Goal: Book appointment/travel/reservation

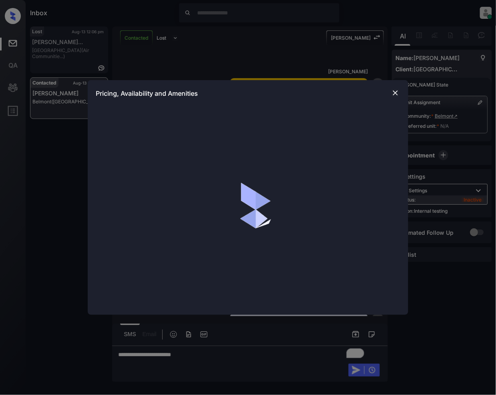
scroll to position [1030, 0]
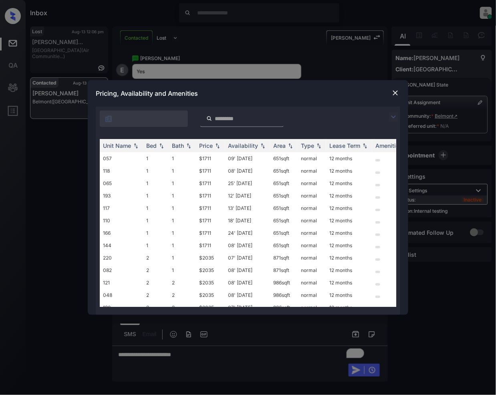
click at [394, 114] on img at bounding box center [393, 117] width 10 height 10
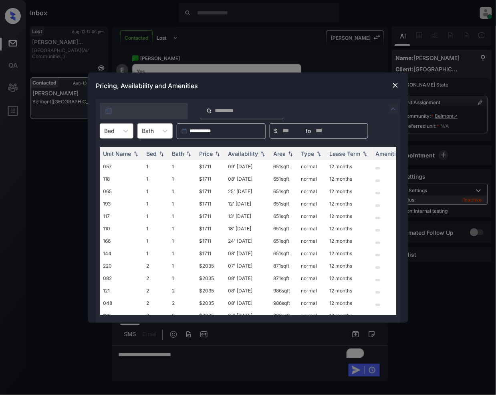
click at [115, 130] on div "Bed" at bounding box center [109, 131] width 18 height 12
click at [108, 163] on div "2" at bounding box center [117, 165] width 34 height 14
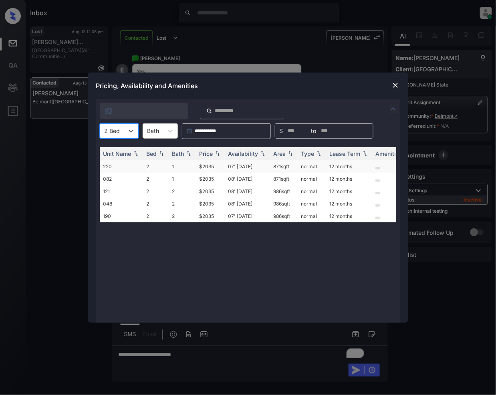
click at [203, 167] on td "$2035" at bounding box center [210, 166] width 29 height 12
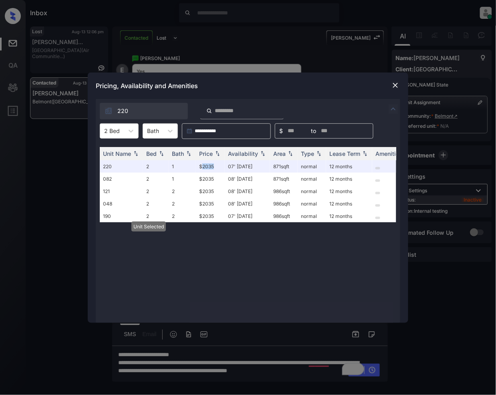
click at [394, 83] on img at bounding box center [395, 85] width 8 height 8
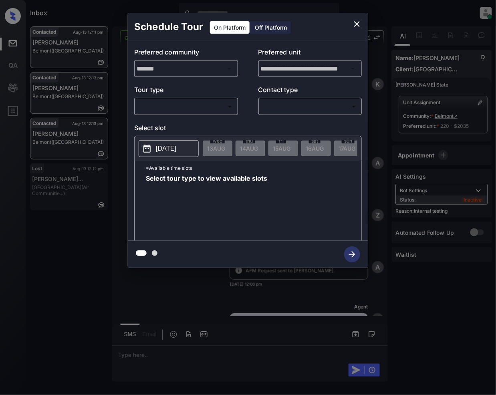
scroll to position [1446, 0]
click at [185, 295] on div at bounding box center [248, 197] width 496 height 395
click at [172, 103] on body "Inbox Jeramie Castro Online Set yourself offline Set yourself on break Profile …" at bounding box center [248, 197] width 496 height 395
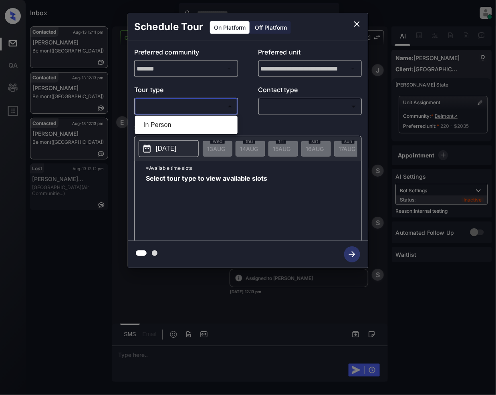
click at [154, 126] on li "In Person" at bounding box center [186, 125] width 98 height 14
type input "********"
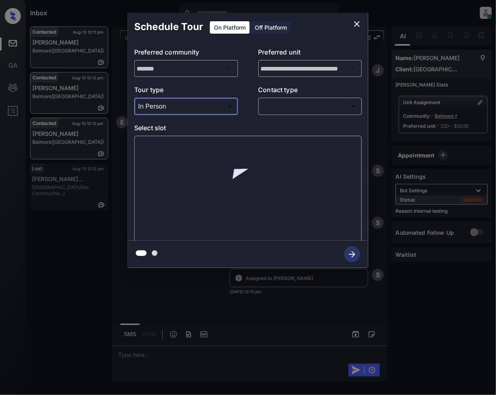
click at [281, 107] on body "Inbox Jeramie Castro Online Set yourself offline Set yourself on break Profile …" at bounding box center [248, 197] width 496 height 395
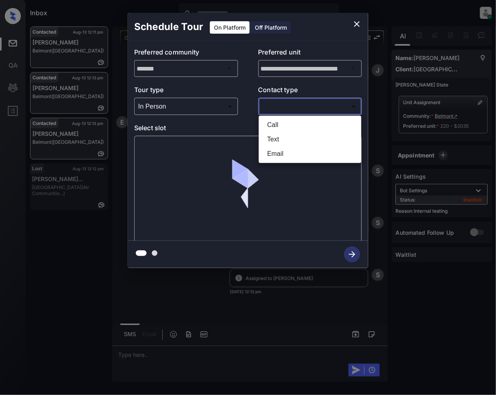
click at [275, 133] on li "Text" at bounding box center [310, 139] width 98 height 14
type input "****"
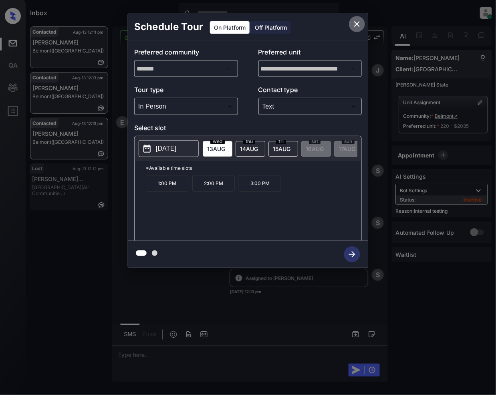
click at [357, 26] on icon "close" at bounding box center [357, 24] width 10 height 10
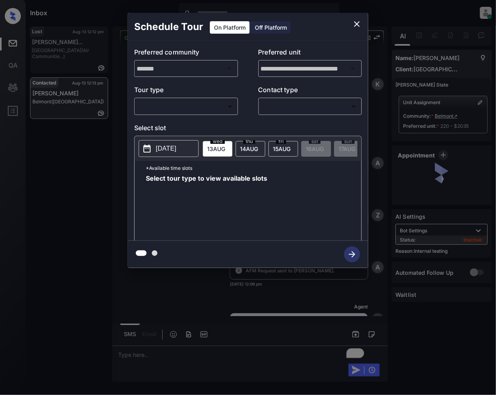
scroll to position [1594, 0]
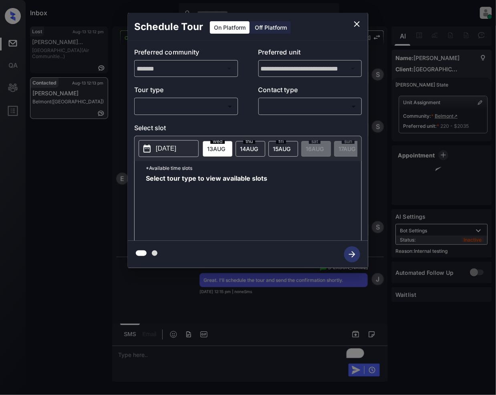
click at [193, 104] on body "Inbox Jeramie Castro Online Set yourself offline Set yourself on break Profile …" at bounding box center [248, 197] width 496 height 395
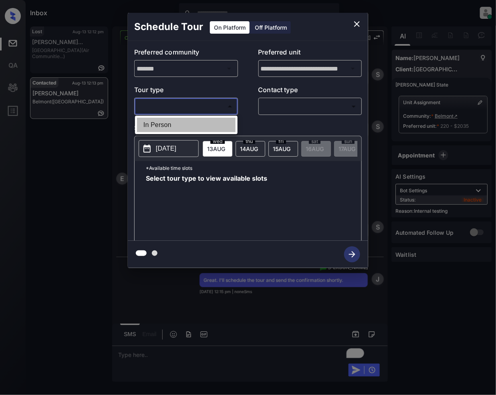
click at [175, 130] on li "In Person" at bounding box center [186, 125] width 98 height 14
type input "********"
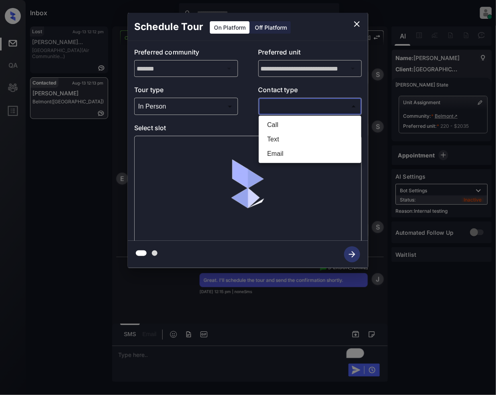
click at [300, 101] on body "Inbox Jeramie Castro Online Set yourself offline Set yourself on break Profile …" at bounding box center [248, 197] width 496 height 395
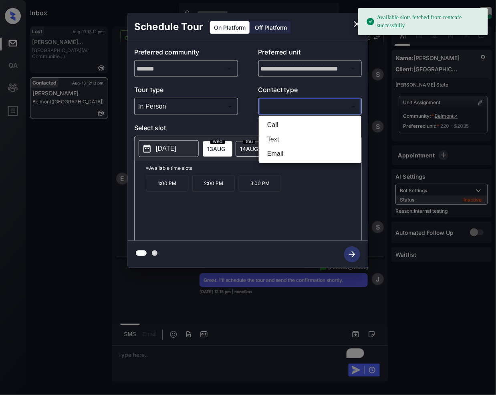
click at [277, 135] on li "Text" at bounding box center [310, 139] width 98 height 14
type input "****"
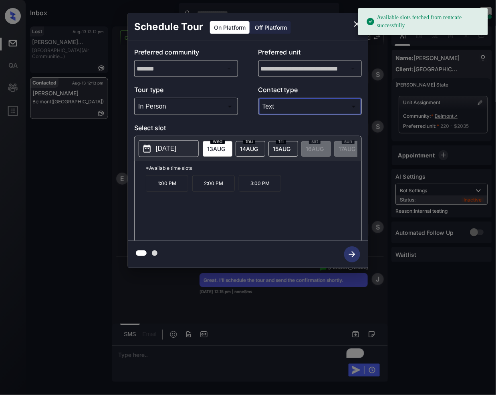
click at [259, 191] on p "3:00 PM" at bounding box center [260, 183] width 42 height 17
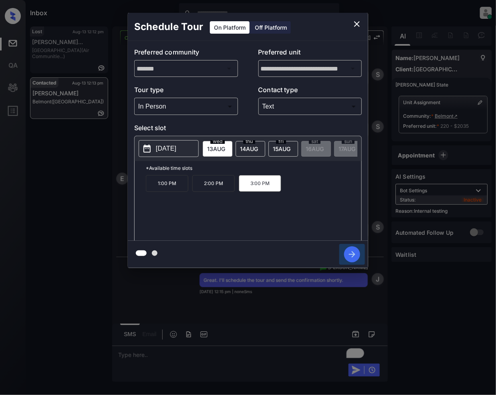
click at [348, 253] on icon "button" at bounding box center [352, 254] width 16 height 16
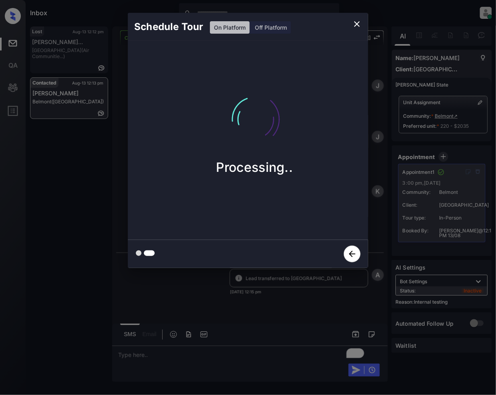
scroll to position [1936, 0]
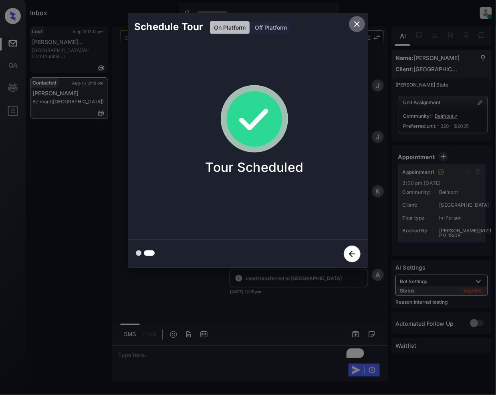
click at [355, 22] on icon "close" at bounding box center [357, 24] width 10 height 10
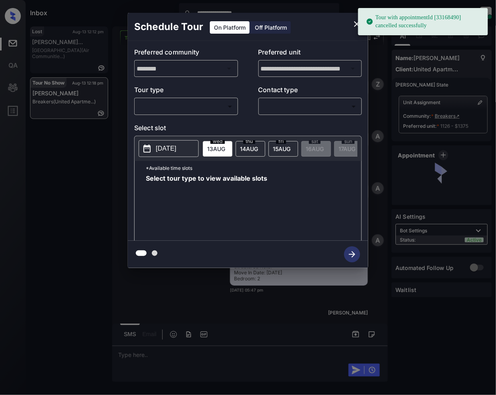
scroll to position [2144, 0]
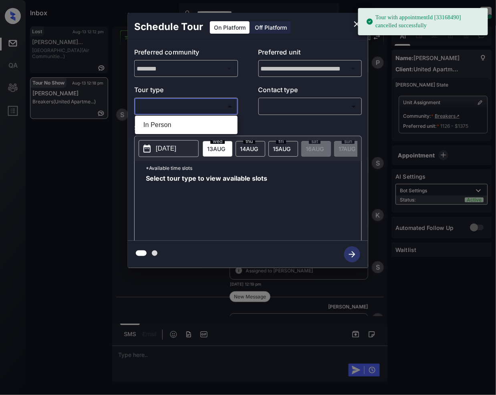
click at [205, 109] on body "**********" at bounding box center [248, 197] width 496 height 395
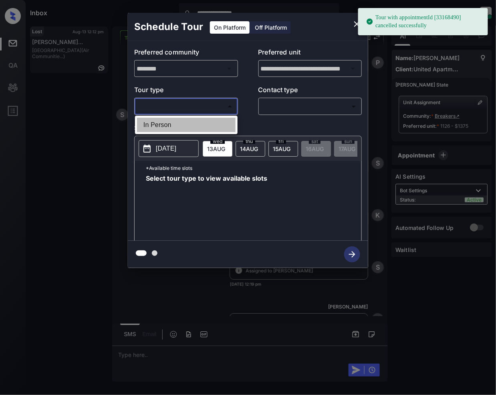
drag, startPoint x: 167, startPoint y: 125, endPoint x: 256, endPoint y: 106, distance: 91.7
click at [167, 126] on li "In Person" at bounding box center [186, 125] width 98 height 14
type input "********"
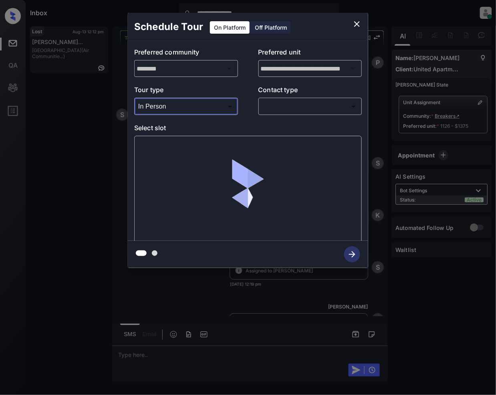
click at [273, 109] on body "**********" at bounding box center [248, 197] width 496 height 395
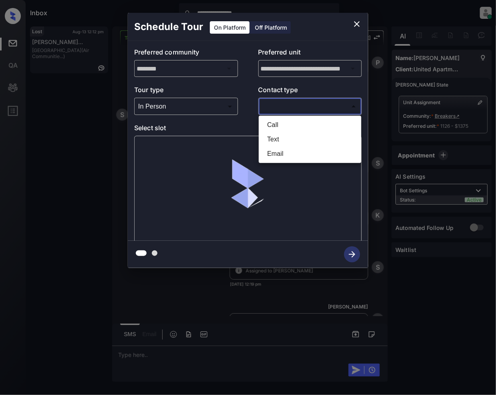
drag, startPoint x: 274, startPoint y: 139, endPoint x: 289, endPoint y: 190, distance: 53.3
click at [273, 138] on li "Text" at bounding box center [310, 139] width 98 height 14
type input "****"
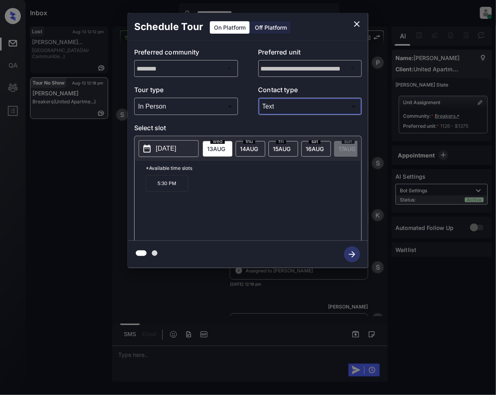
click at [354, 25] on icon "close" at bounding box center [357, 24] width 10 height 10
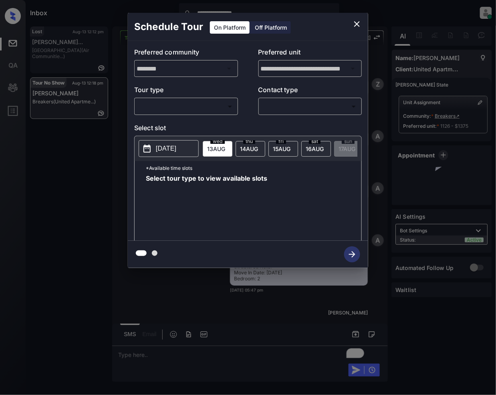
click at [211, 104] on body "**********" at bounding box center [248, 197] width 496 height 395
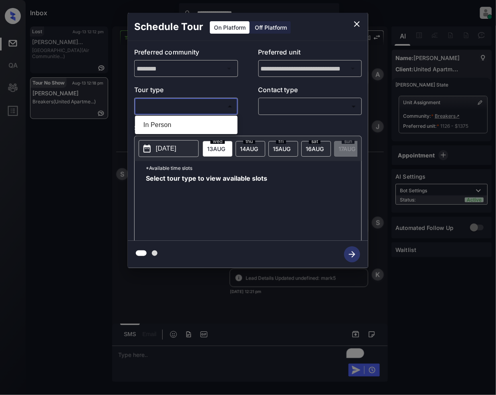
click at [140, 120] on li "In Person" at bounding box center [186, 125] width 98 height 14
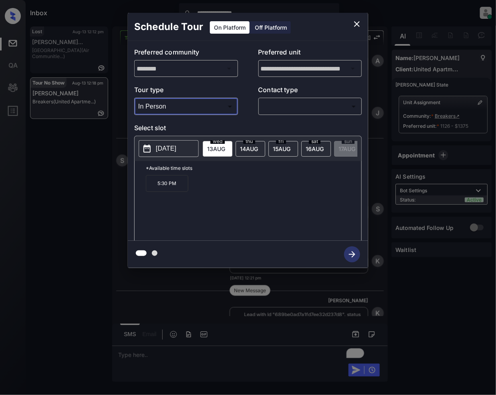
type input "********"
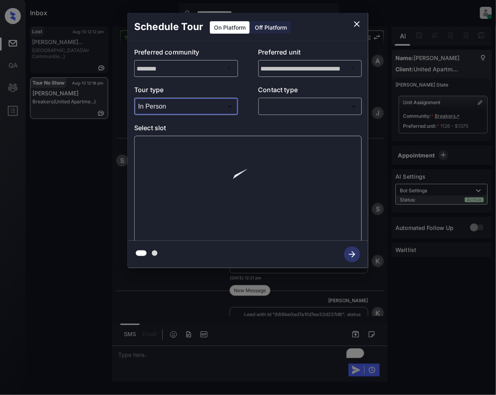
scroll to position [2571, 0]
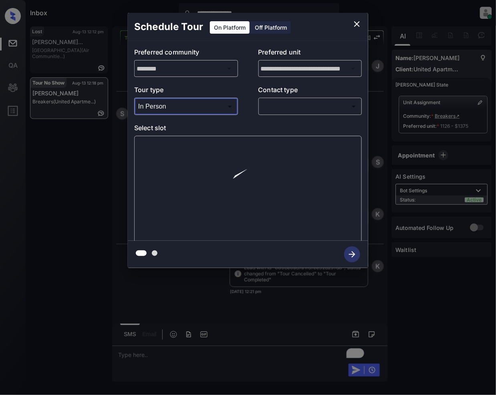
click at [309, 108] on body "**********" at bounding box center [248, 197] width 496 height 395
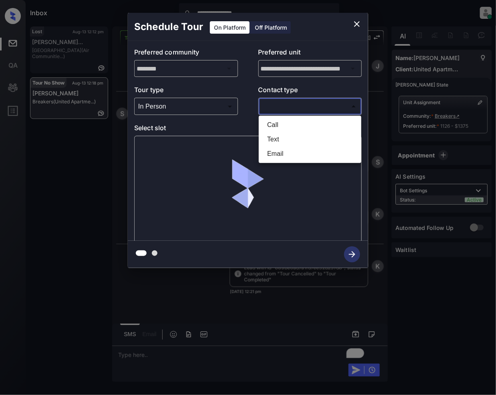
click at [269, 133] on li "Text" at bounding box center [310, 139] width 98 height 14
type input "****"
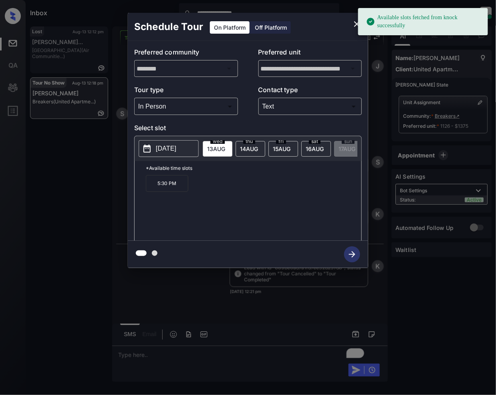
click at [175, 191] on p "5:30 PM" at bounding box center [167, 183] width 42 height 17
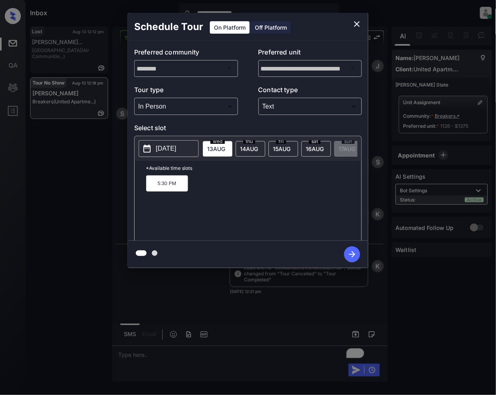
click at [349, 255] on icon "button" at bounding box center [352, 254] width 6 height 6
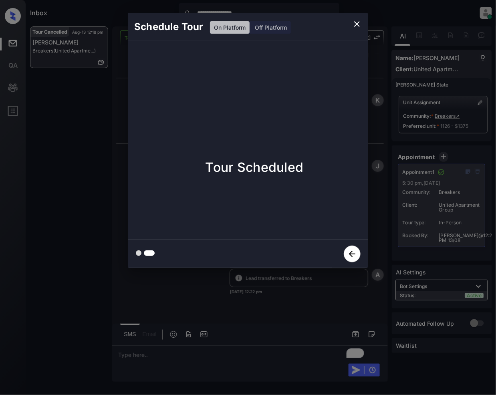
scroll to position [2896, 0]
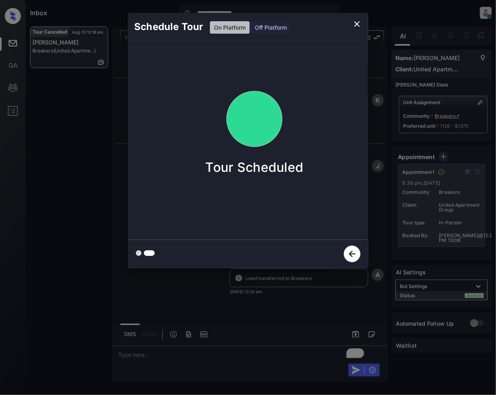
click at [357, 23] on icon "close" at bounding box center [357, 24] width 6 height 6
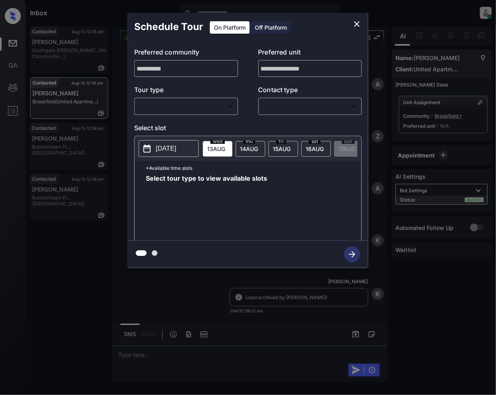
scroll to position [3224, 0]
click at [207, 112] on body "Inbox [PERSON_NAME] Online Set yourself offline Set yourself on break Profile S…" at bounding box center [248, 197] width 496 height 395
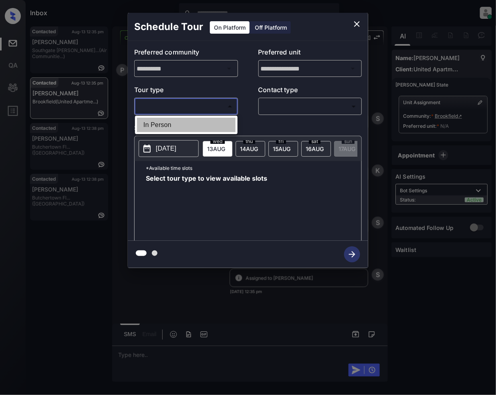
click at [178, 126] on li "In Person" at bounding box center [186, 125] width 98 height 14
type input "********"
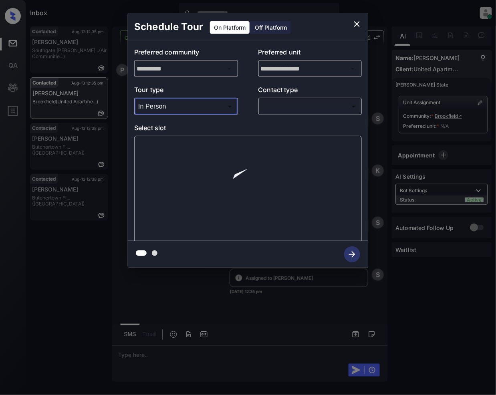
click at [287, 106] on body "Inbox [PERSON_NAME] Online Set yourself offline Set yourself on break Profile S…" at bounding box center [248, 197] width 496 height 395
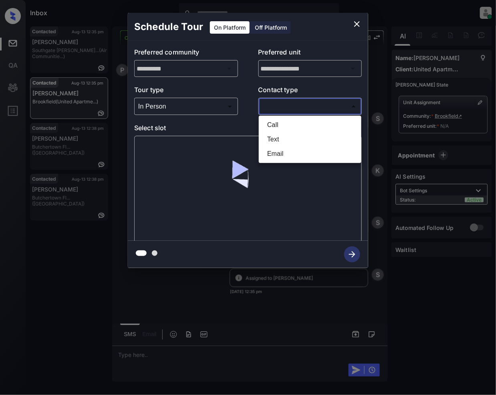
click at [285, 141] on li "Text" at bounding box center [310, 139] width 98 height 14
type input "****"
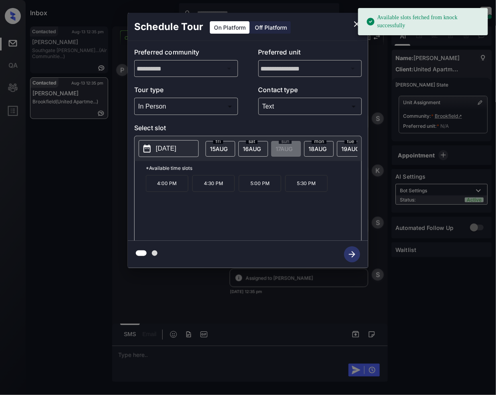
scroll to position [0, 64]
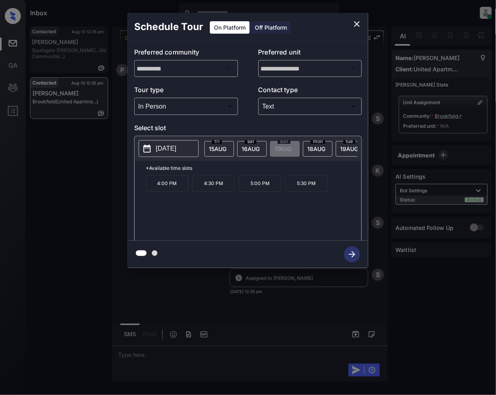
click at [161, 151] on span "18 AUG" at bounding box center [152, 148] width 18 height 7
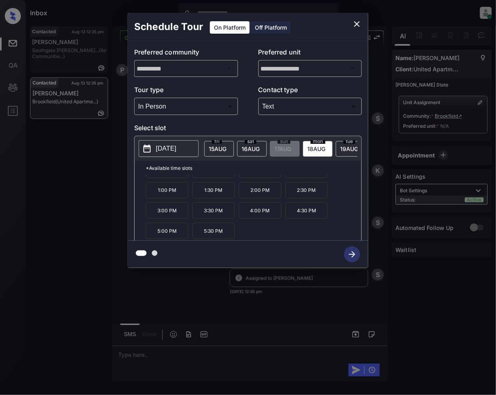
click at [355, 23] on icon "close" at bounding box center [357, 24] width 6 height 6
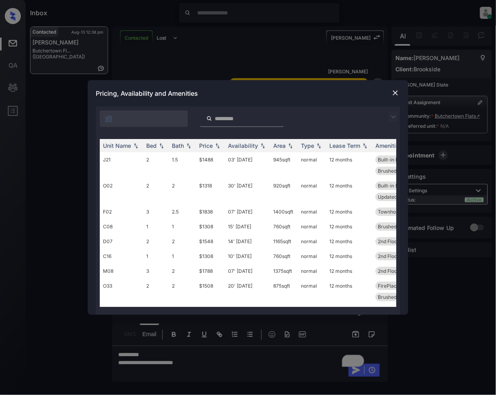
scroll to position [611, 0]
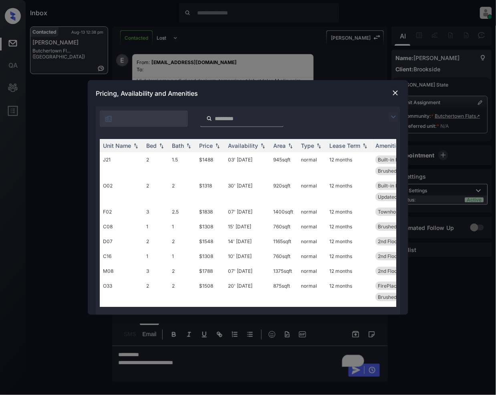
click at [394, 116] on img at bounding box center [393, 117] width 10 height 10
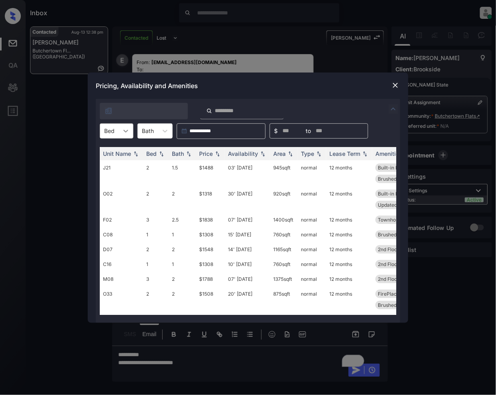
click at [119, 134] on div at bounding box center [125, 131] width 14 height 14
click at [111, 164] on div "2" at bounding box center [117, 165] width 34 height 14
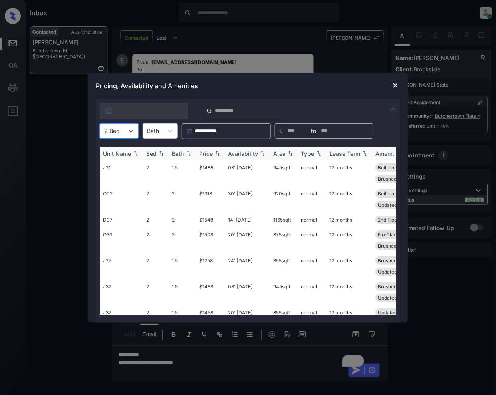
click at [221, 155] on img at bounding box center [217, 154] width 8 height 6
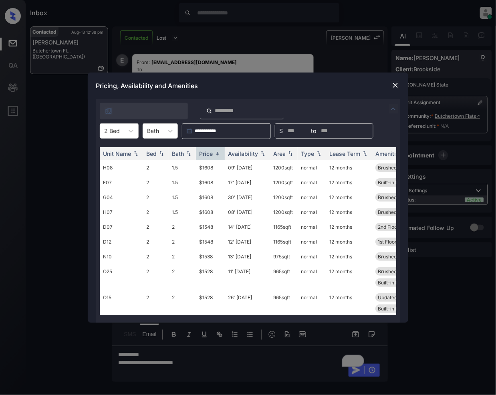
scroll to position [258, 0]
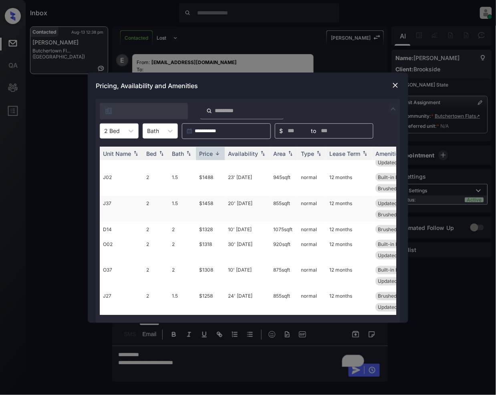
click at [212, 196] on td "$1458" at bounding box center [210, 209] width 29 height 26
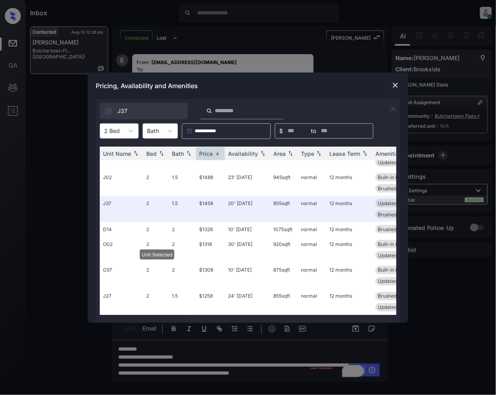
click at [394, 84] on img at bounding box center [395, 85] width 8 height 8
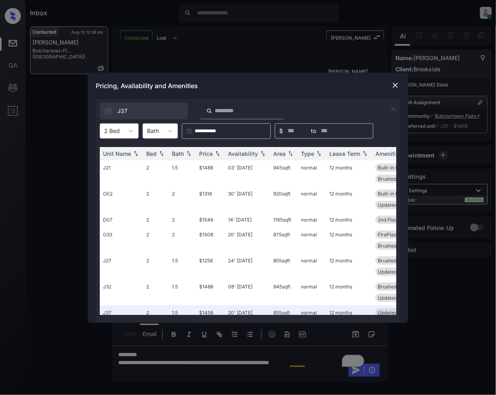
scroll to position [663, 0]
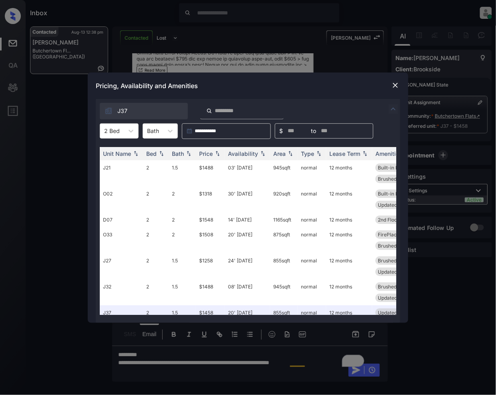
click at [394, 82] on img at bounding box center [395, 85] width 8 height 8
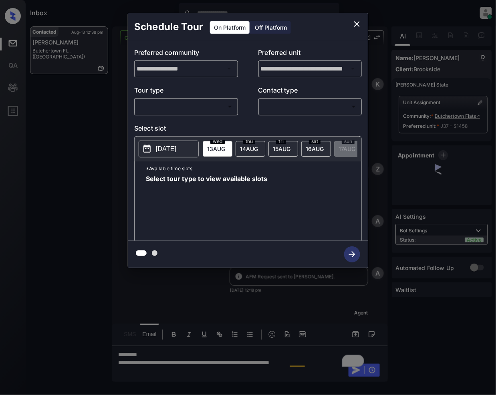
scroll to position [663, 0]
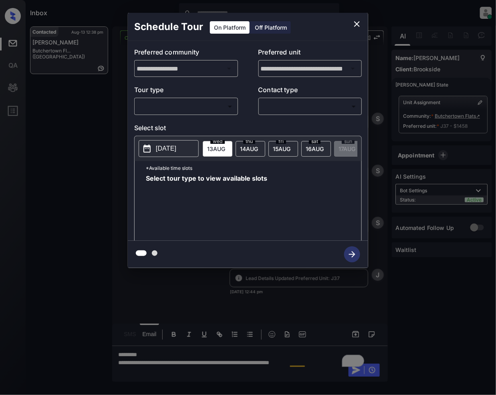
click at [202, 104] on body "Inbox [PERSON_NAME] Online Set yourself offline Set yourself on break Profile S…" at bounding box center [248, 197] width 496 height 395
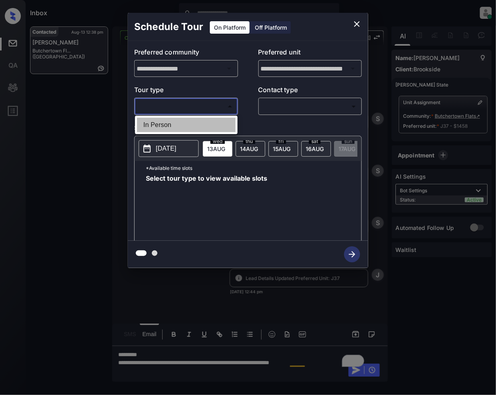
click at [179, 122] on li "In Person" at bounding box center [186, 125] width 98 height 14
type input "********"
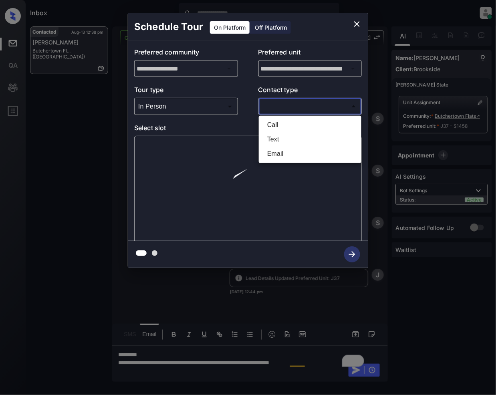
click at [290, 109] on body "Inbox Jeramie Castro Online Set yourself offline Set yourself on break Profile …" at bounding box center [248, 197] width 496 height 395
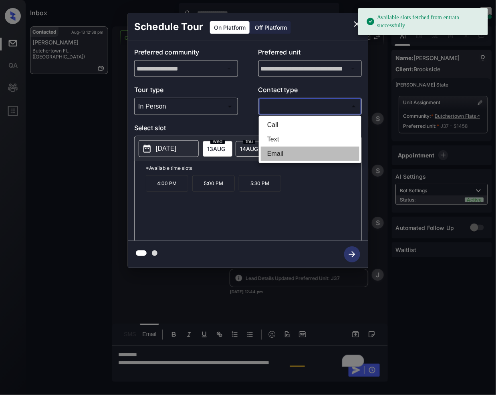
click at [273, 151] on li "Email" at bounding box center [310, 154] width 98 height 14
type input "*****"
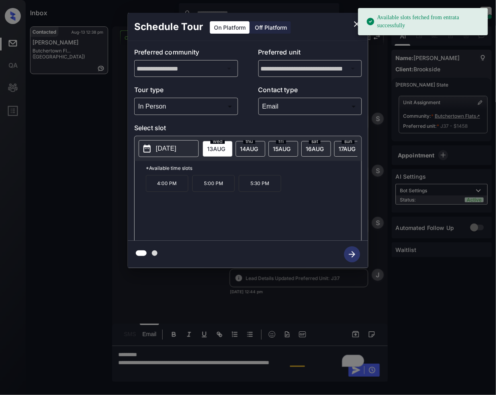
click at [326, 143] on div "sat 16 AUG" at bounding box center [316, 149] width 30 height 16
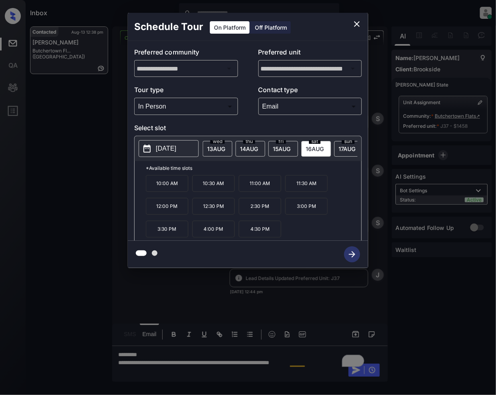
click at [356, 23] on icon "close" at bounding box center [357, 24] width 10 height 10
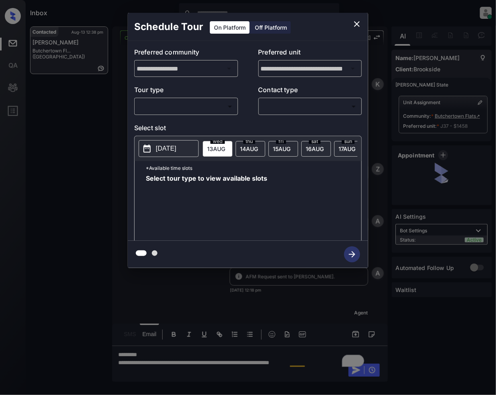
scroll to position [572, 0]
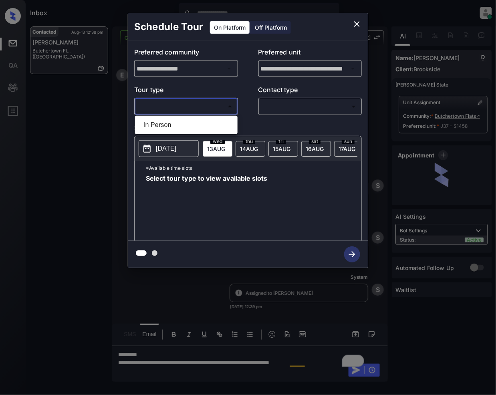
click at [167, 100] on body "Inbox Jeramie Castro Online Set yourself offline Set yourself on break Profile …" at bounding box center [248, 197] width 496 height 395
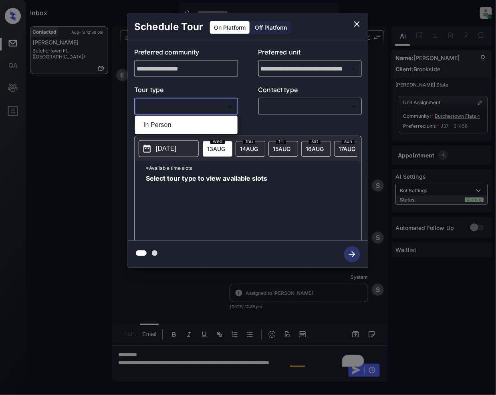
click at [175, 120] on li "In Person" at bounding box center [186, 125] width 98 height 14
type input "********"
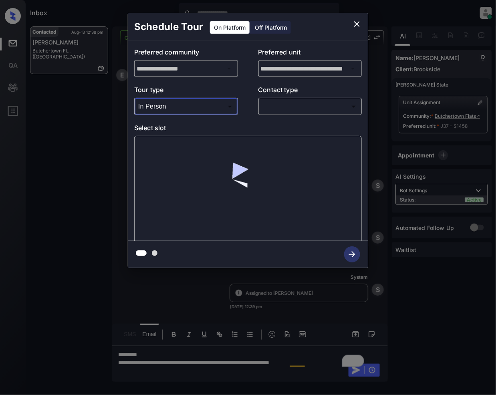
click at [287, 98] on div "​ ​" at bounding box center [310, 106] width 104 height 17
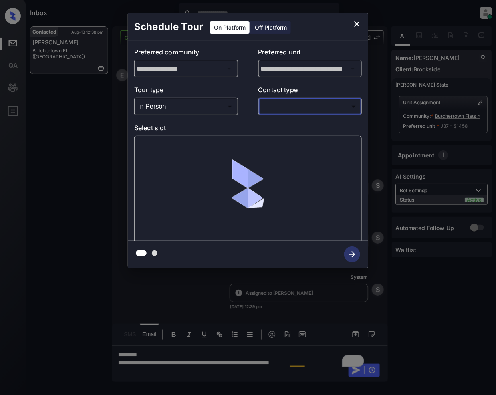
click at [285, 111] on body "Inbox Jeramie Castro Online Set yourself offline Set yourself on break Profile …" at bounding box center [248, 197] width 496 height 395
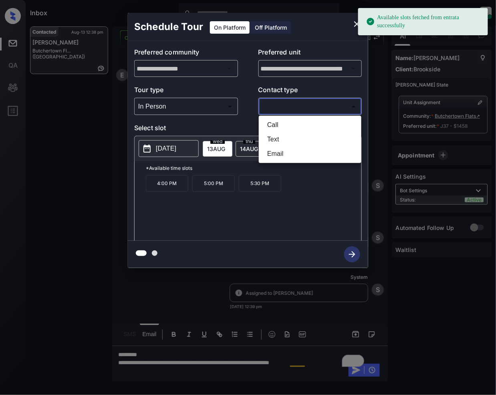
click at [279, 147] on li "Email" at bounding box center [310, 154] width 98 height 14
type input "*****"
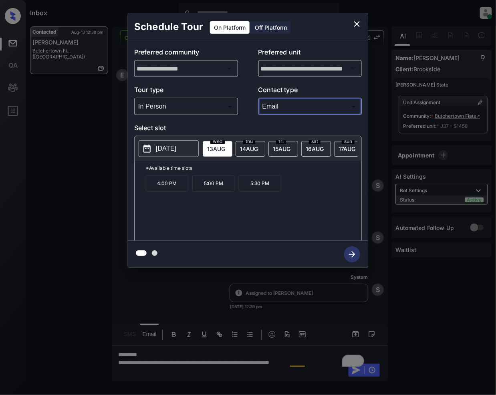
click at [225, 146] on span "15 AUG" at bounding box center [216, 148] width 18 height 7
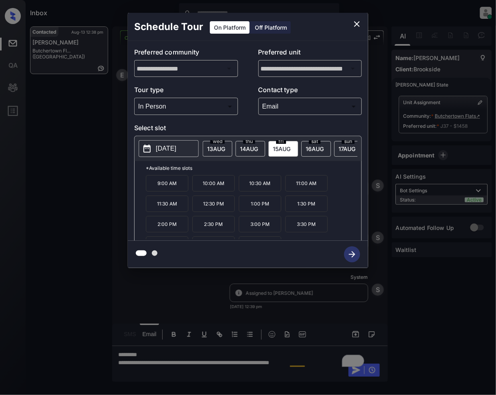
scroll to position [14, 0]
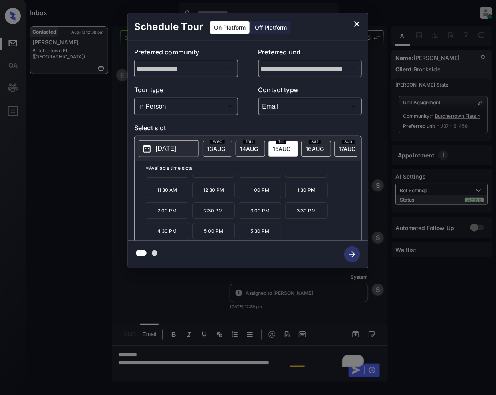
click at [352, 23] on icon "close" at bounding box center [357, 24] width 10 height 10
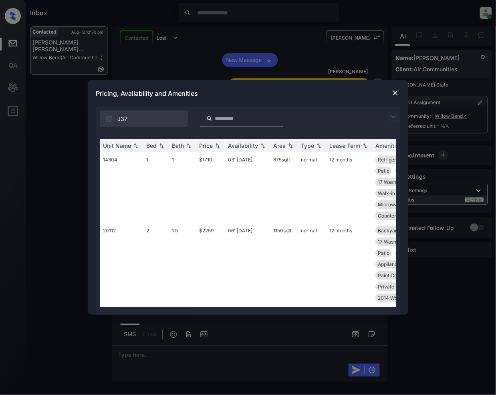
scroll to position [1679, 0]
click at [394, 116] on img at bounding box center [393, 117] width 10 height 10
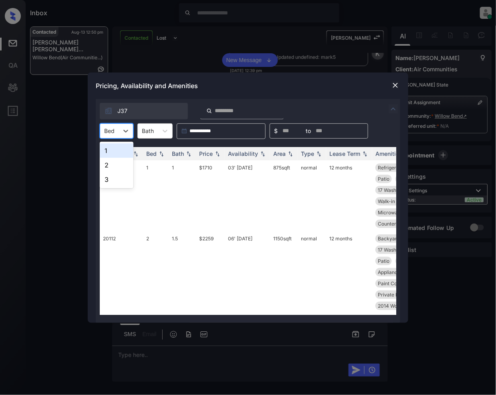
click at [117, 134] on div "Bed" at bounding box center [109, 131] width 18 height 12
click at [118, 167] on div "2" at bounding box center [117, 165] width 34 height 14
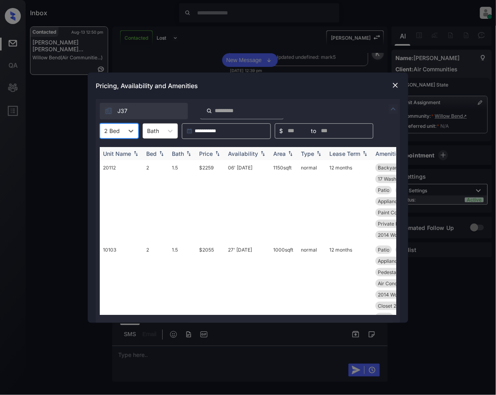
click at [220, 153] on img at bounding box center [217, 154] width 8 height 6
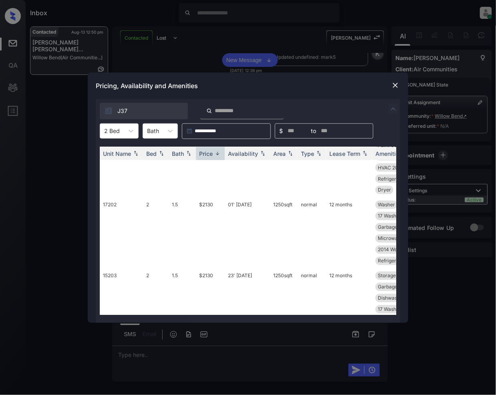
scroll to position [324, 0]
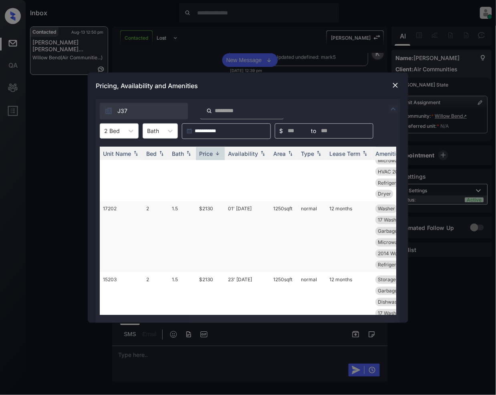
click at [207, 212] on td "$2130" at bounding box center [210, 236] width 29 height 71
drag, startPoint x: 207, startPoint y: 212, endPoint x: 255, endPoint y: 243, distance: 56.4
click at [207, 211] on td "$2130" at bounding box center [210, 236] width 29 height 71
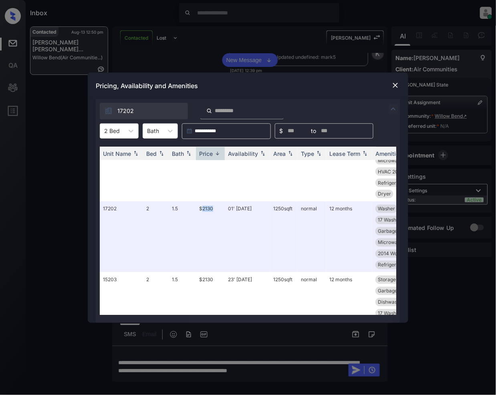
click at [392, 85] on img at bounding box center [395, 85] width 8 height 8
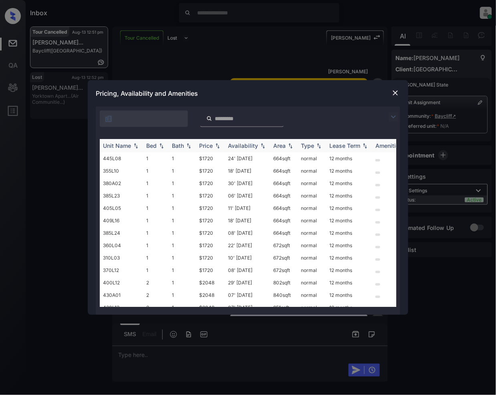
scroll to position [0, 3]
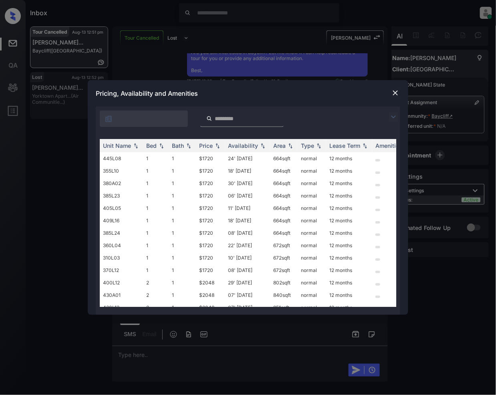
click at [394, 116] on img at bounding box center [393, 117] width 10 height 10
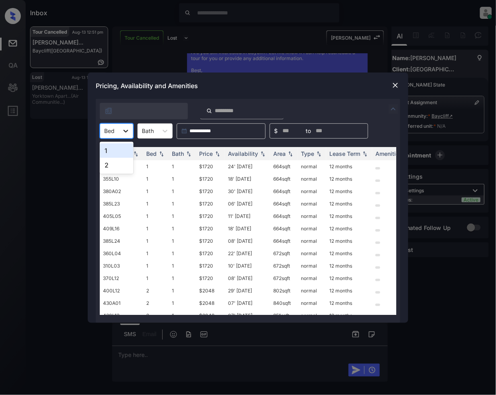
click at [127, 131] on icon at bounding box center [125, 131] width 5 height 3
click at [116, 163] on div "2" at bounding box center [117, 165] width 34 height 14
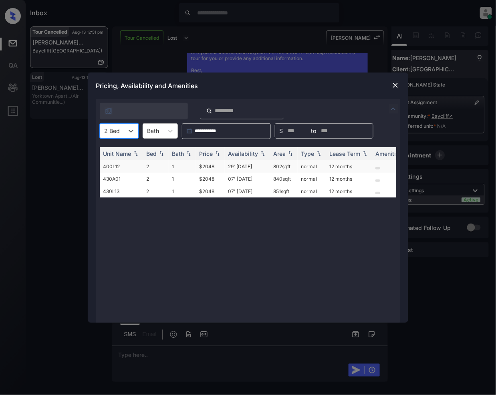
click at [202, 162] on td "$2048" at bounding box center [210, 166] width 29 height 12
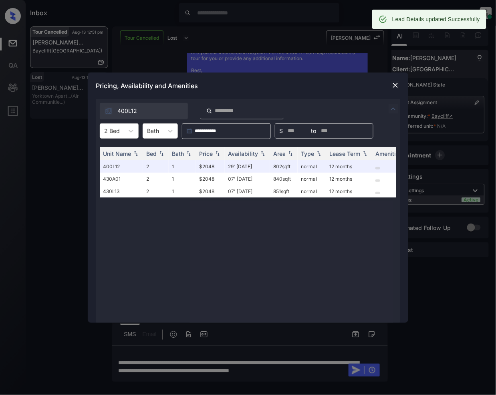
drag, startPoint x: 391, startPoint y: 82, endPoint x: 372, endPoint y: 95, distance: 22.7
click at [390, 82] on div "Pricing, Availability and Amenities" at bounding box center [248, 85] width 320 height 26
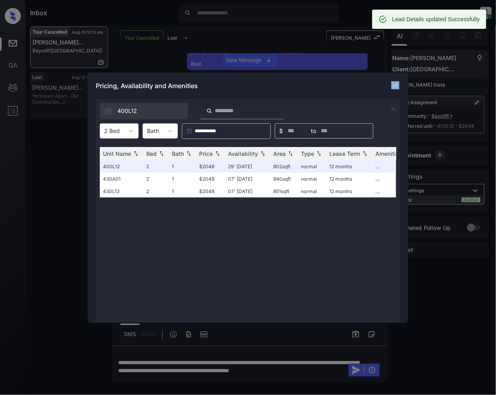
click at [396, 89] on div at bounding box center [395, 85] width 10 height 10
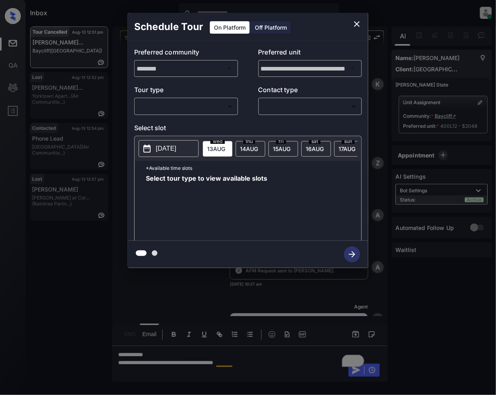
scroll to position [0, 3]
click at [207, 96] on p "Tour type" at bounding box center [186, 91] width 104 height 13
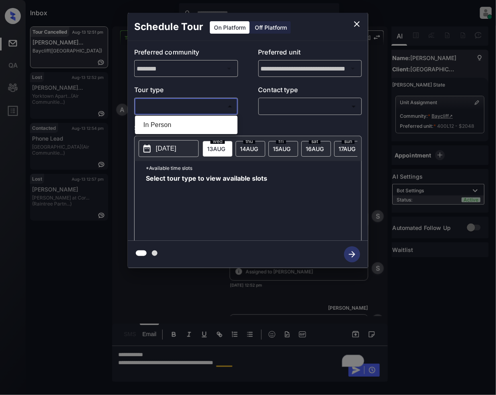
click at [198, 110] on body "Inbox [PERSON_NAME] Online Set yourself offline Set yourself on break Profile S…" at bounding box center [248, 197] width 496 height 395
click at [180, 126] on li "In Person" at bounding box center [186, 125] width 98 height 14
type input "********"
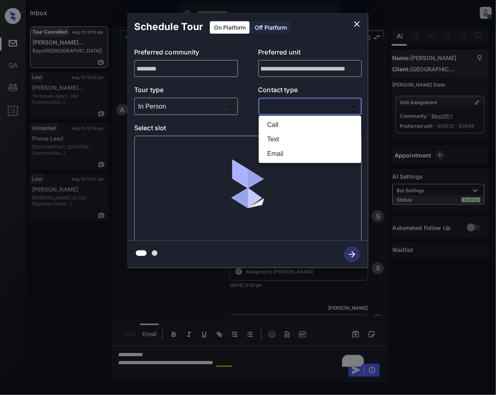
click at [308, 106] on body "Inbox [PERSON_NAME] Online Set yourself offline Set yourself on break Profile S…" at bounding box center [248, 197] width 496 height 395
click at [283, 153] on li "Email" at bounding box center [310, 154] width 98 height 14
type input "*****"
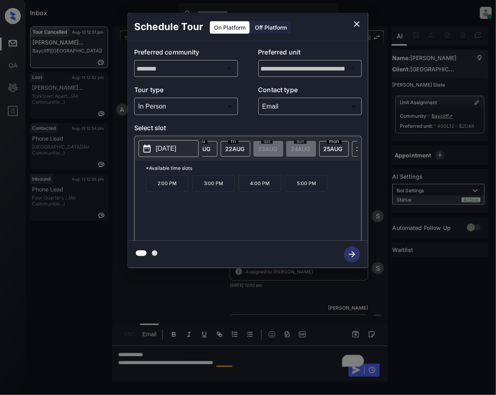
scroll to position [0, 299]
drag, startPoint x: 315, startPoint y: 149, endPoint x: 309, endPoint y: 157, distance: 9.5
click at [360, 23] on icon "close" at bounding box center [357, 24] width 10 height 10
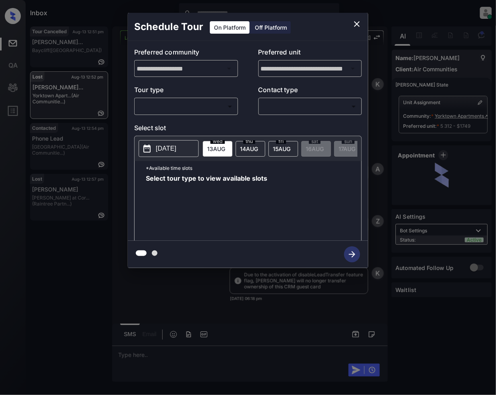
scroll to position [3194, 0]
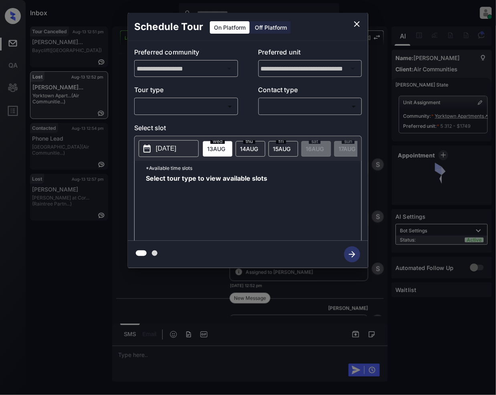
click at [184, 107] on body "Inbox Jeramie Castro Online Set yourself offline Set yourself on break Profile …" at bounding box center [248, 197] width 496 height 395
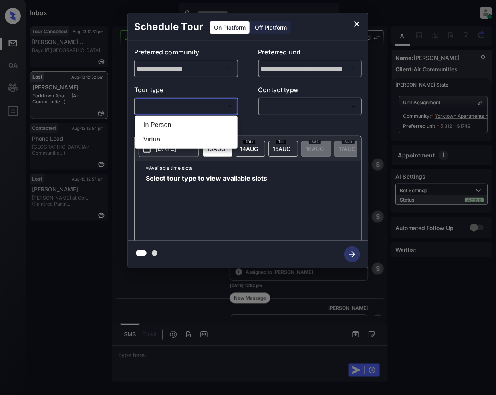
click at [173, 123] on li "In Person" at bounding box center [186, 125] width 98 height 14
type input "********"
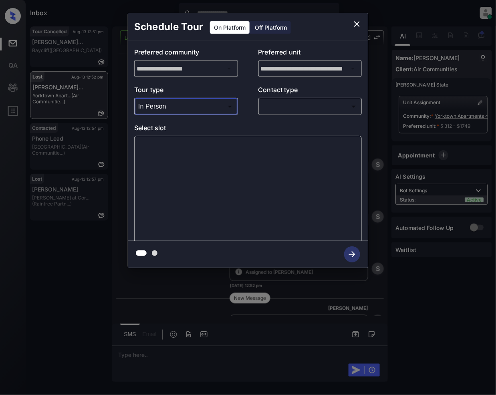
click at [316, 104] on body "Inbox Jeramie Castro Online Set yourself offline Set yourself on break Profile …" at bounding box center [248, 197] width 496 height 395
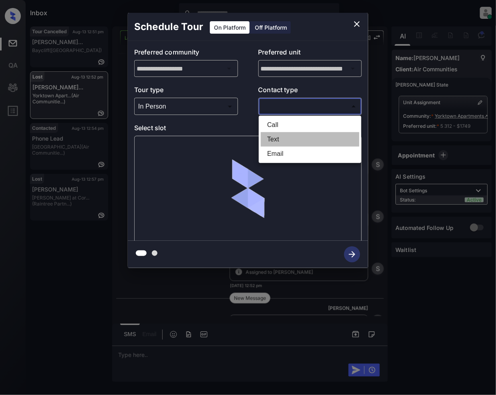
click at [269, 139] on li "Text" at bounding box center [310, 139] width 98 height 14
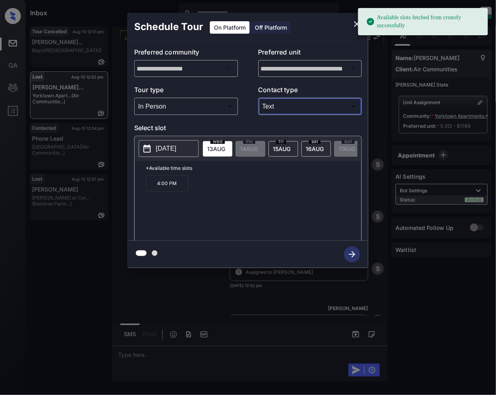
click at [295, 110] on body "Available slots fetched from cronofy successfully Inbox Jeramie Castro Online S…" at bounding box center [248, 197] width 496 height 395
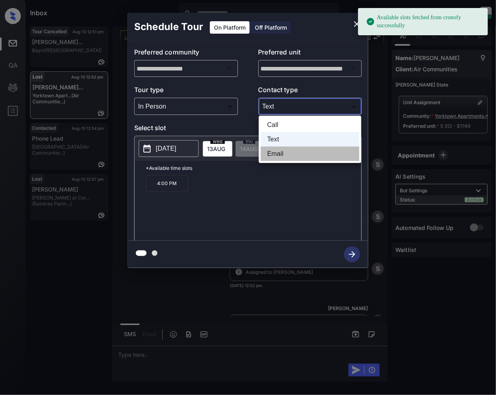
click at [284, 155] on li "Email" at bounding box center [310, 154] width 98 height 14
type input "*****"
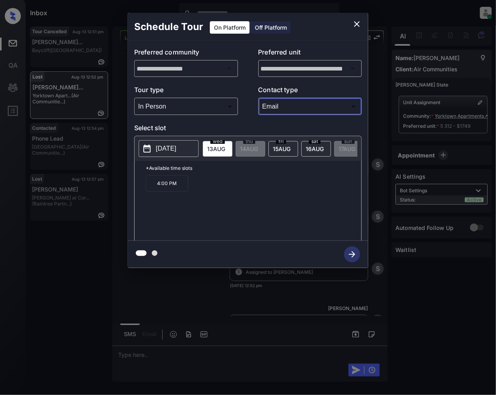
click at [225, 147] on span "15 AUG" at bounding box center [216, 148] width 18 height 7
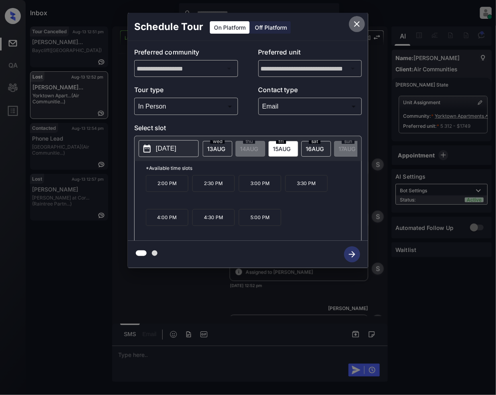
click at [359, 19] on icon "close" at bounding box center [357, 24] width 10 height 10
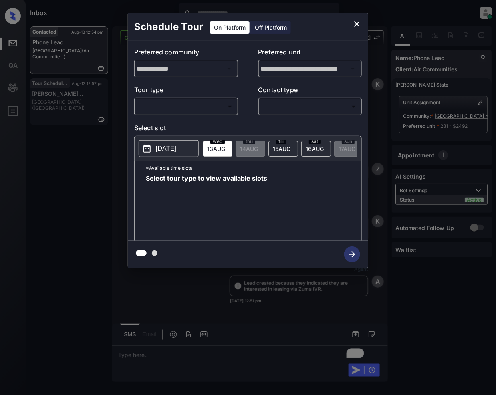
scroll to position [928, 0]
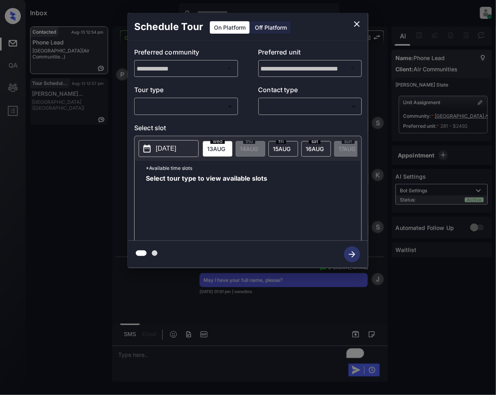
click at [188, 99] on div "​ ​" at bounding box center [186, 106] width 104 height 17
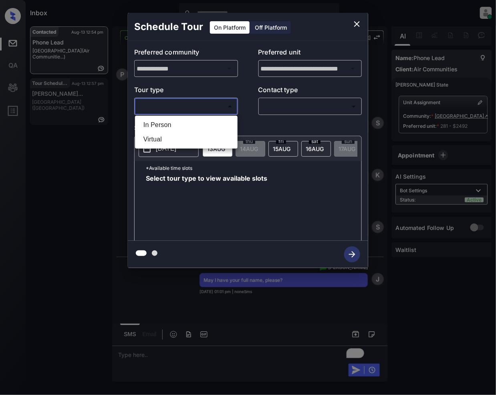
click at [186, 108] on body "Inbox [PERSON_NAME] Online Set yourself offline Set yourself on break Profile S…" at bounding box center [248, 197] width 496 height 395
click at [158, 122] on li "In Person" at bounding box center [186, 125] width 98 height 14
type input "********"
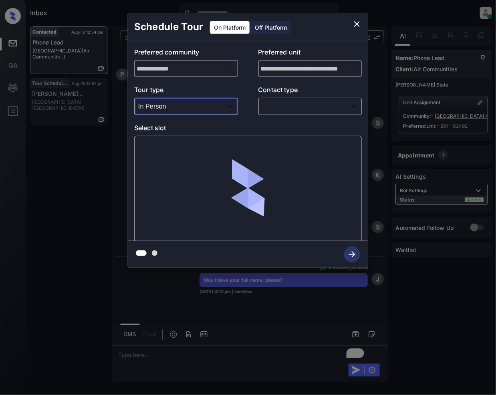
click at [294, 103] on body "Inbox [PERSON_NAME] Online Set yourself offline Set yourself on break Profile S…" at bounding box center [248, 197] width 496 height 395
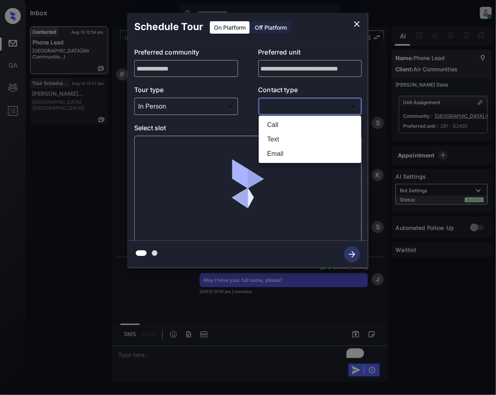
click at [280, 135] on li "Text" at bounding box center [310, 139] width 98 height 14
type input "****"
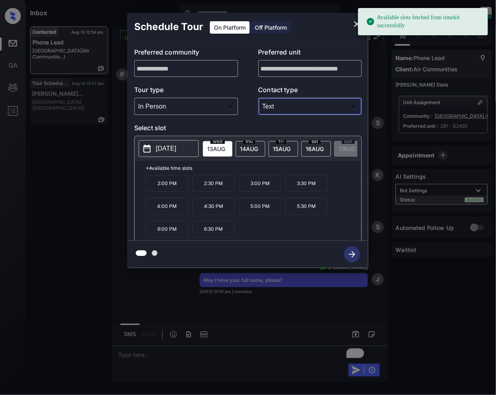
click at [327, 147] on div "[DATE]" at bounding box center [316, 149] width 30 height 16
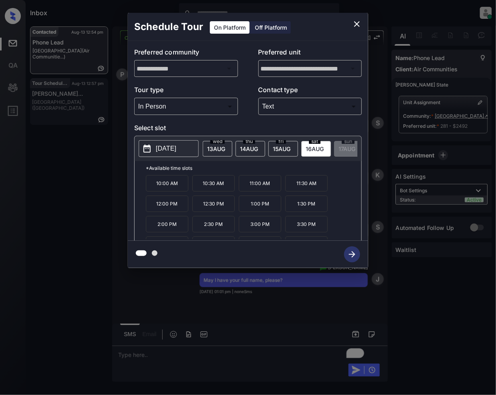
click at [356, 19] on icon "close" at bounding box center [357, 24] width 10 height 10
